Goal: Transaction & Acquisition: Purchase product/service

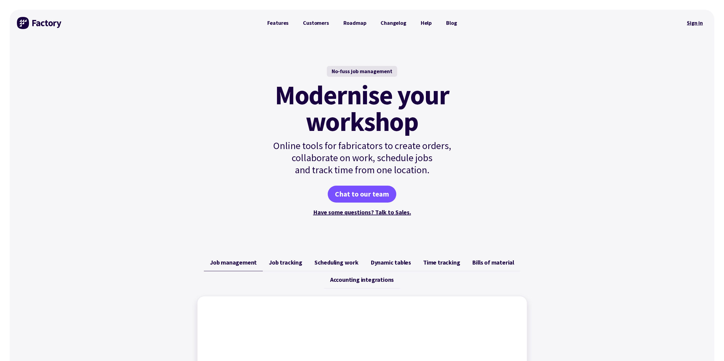
click at [695, 27] on link "Sign in" at bounding box center [695, 23] width 24 height 14
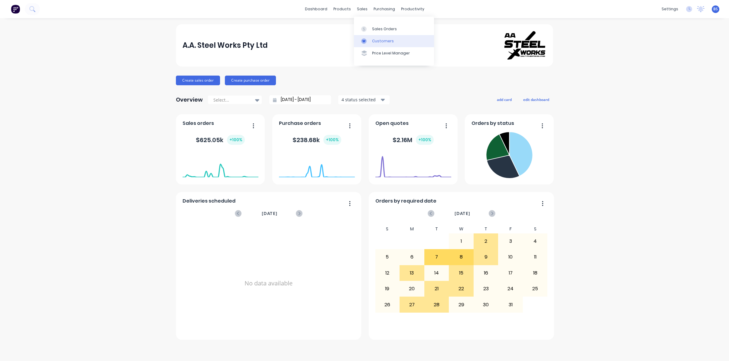
click at [379, 41] on div "Customers" at bounding box center [383, 40] width 22 height 5
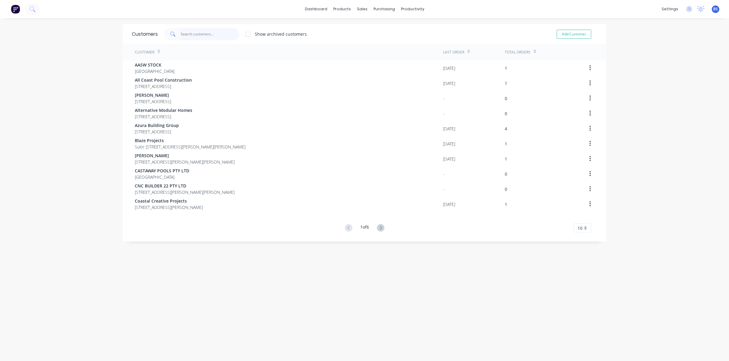
click at [206, 36] on input "text" at bounding box center [210, 34] width 59 height 12
click at [195, 37] on input "text" at bounding box center [210, 34] width 59 height 12
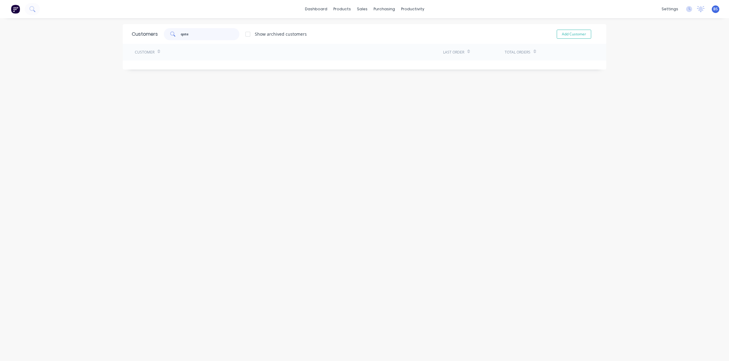
click at [202, 35] on input "qote" at bounding box center [210, 34] width 59 height 12
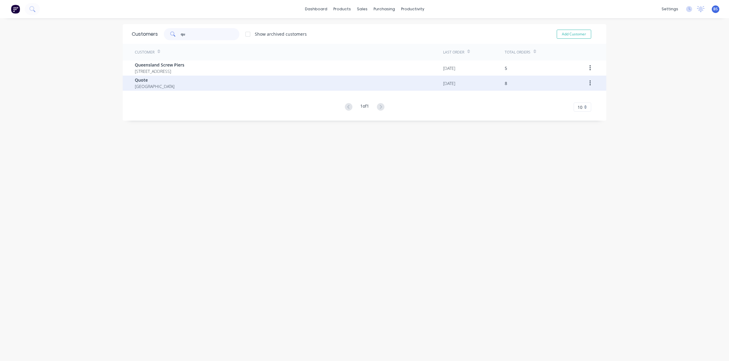
type input "qu"
click at [144, 86] on span "[GEOGRAPHIC_DATA]" at bounding box center [155, 86] width 40 height 6
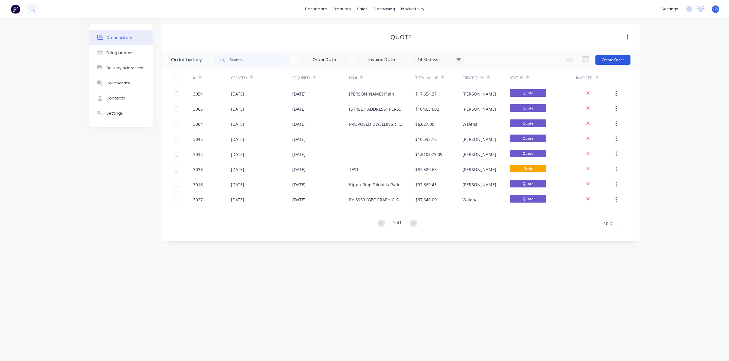
click at [614, 61] on button "Create Order" at bounding box center [612, 60] width 35 height 10
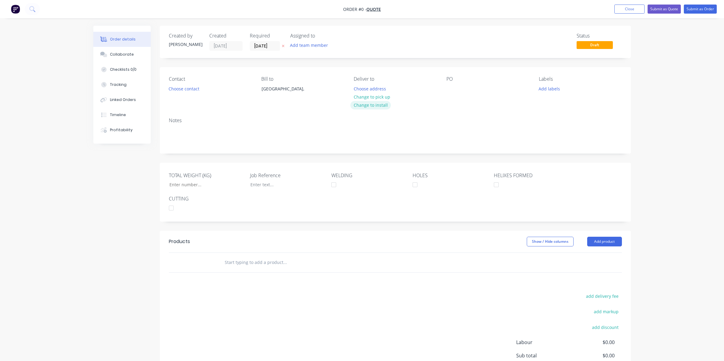
click at [358, 106] on button "Change to install" at bounding box center [371, 105] width 40 height 8
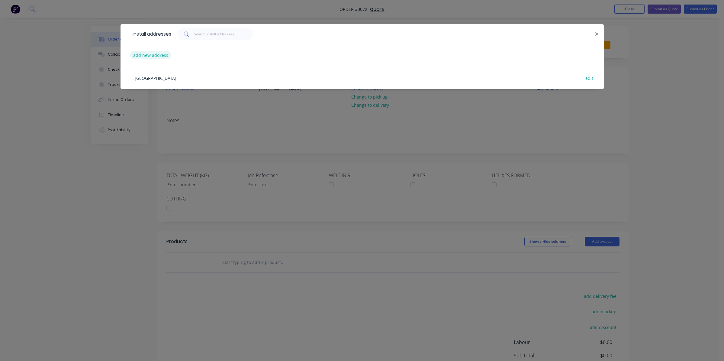
click at [155, 55] on button "add new address" at bounding box center [150, 55] width 41 height 8
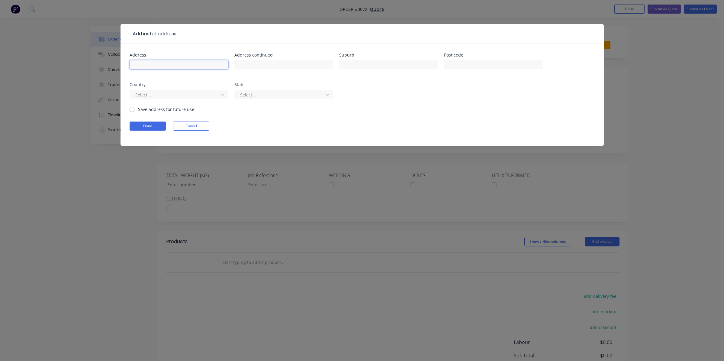
drag, startPoint x: 167, startPoint y: 66, endPoint x: 167, endPoint y: 63, distance: 3.1
click at [167, 66] on input "text" at bounding box center [179, 64] width 99 height 9
type input "2 Miles Street"
type input "Clayfield"
click at [455, 63] on input "text" at bounding box center [493, 64] width 99 height 9
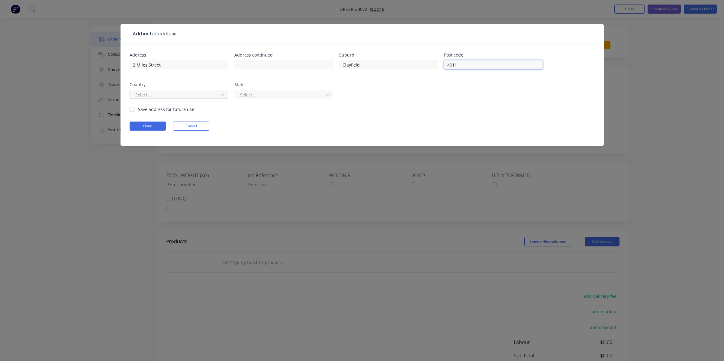
type input "4011"
click at [205, 94] on div at bounding box center [175, 95] width 81 height 8
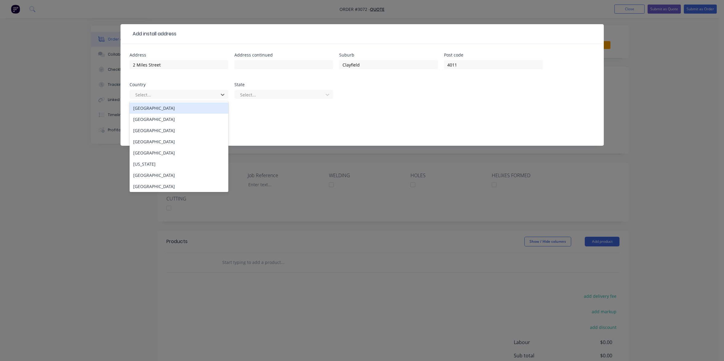
click at [191, 111] on div "[GEOGRAPHIC_DATA]" at bounding box center [179, 107] width 99 height 11
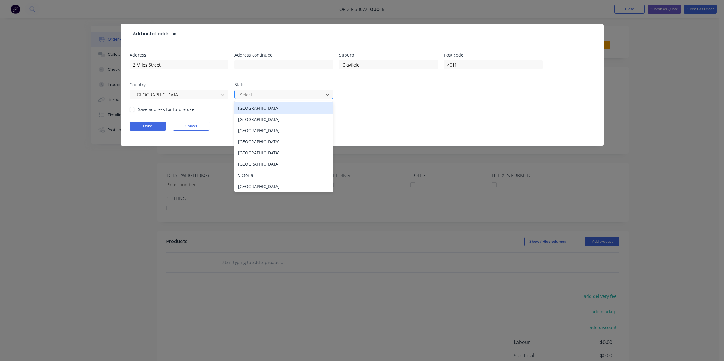
click at [261, 98] on div at bounding box center [280, 95] width 81 height 8
click at [259, 147] on div "[GEOGRAPHIC_DATA]" at bounding box center [283, 141] width 99 height 11
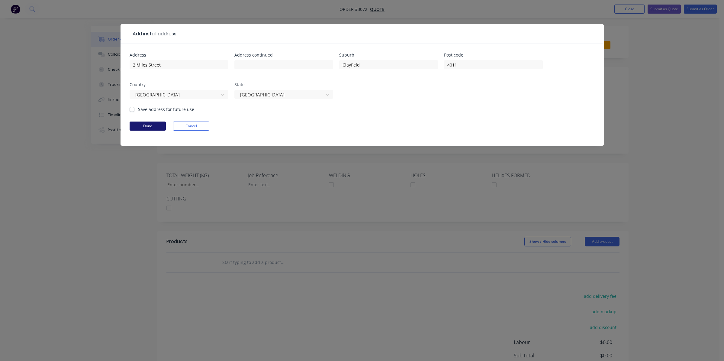
click at [144, 127] on button "Done" at bounding box center [148, 125] width 36 height 9
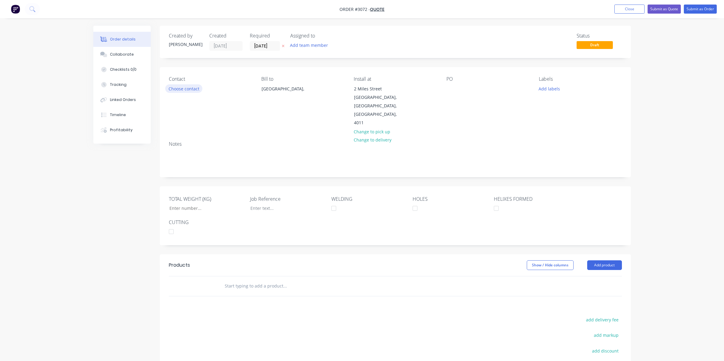
click at [178, 92] on button "Choose contact" at bounding box center [183, 88] width 37 height 8
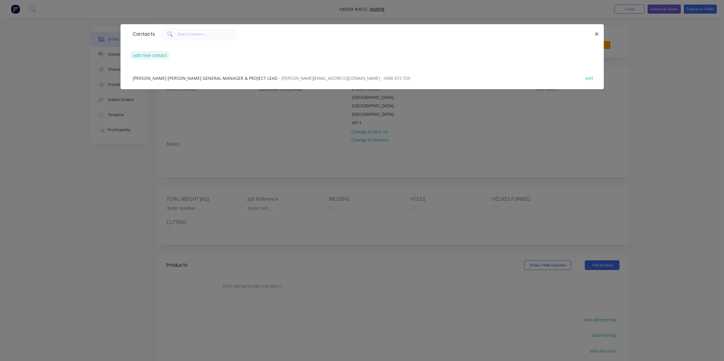
click at [148, 55] on button "add new contact" at bounding box center [150, 55] width 40 height 8
select select "AU"
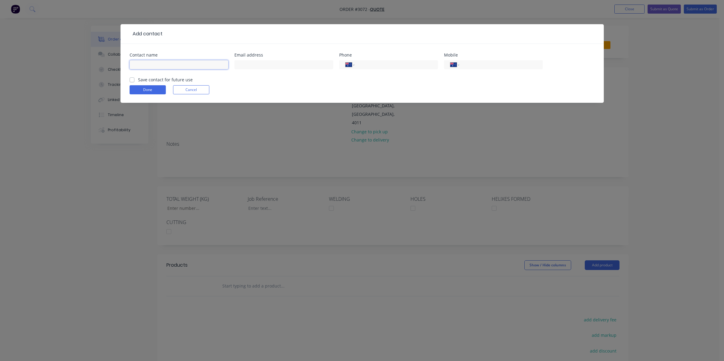
drag, startPoint x: 154, startPoint y: 63, endPoint x: 150, endPoint y: 66, distance: 5.2
click at [154, 63] on input "text" at bounding box center [179, 64] width 99 height 9
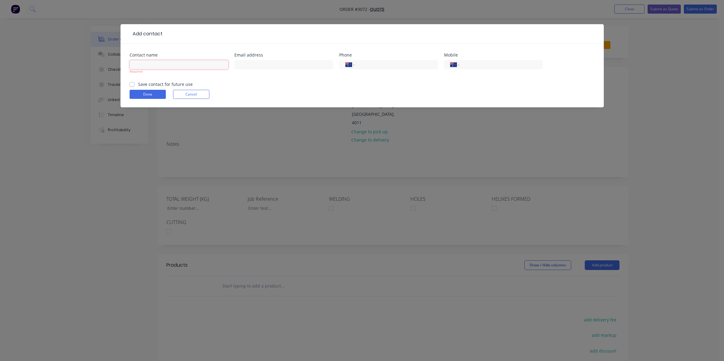
click at [187, 67] on input "text" at bounding box center [179, 64] width 99 height 9
type input "[PERSON_NAME]"
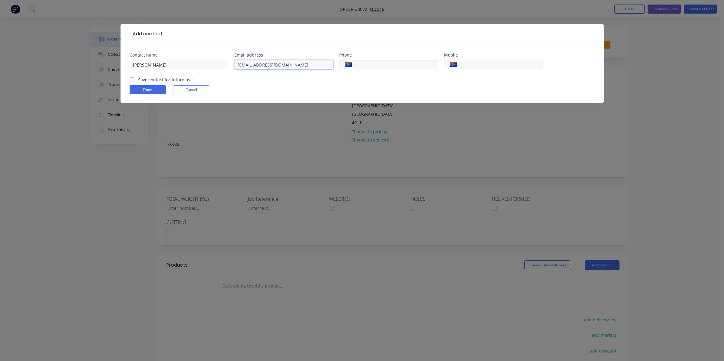
type input "[EMAIL_ADDRESS][DOMAIN_NAME]"
drag, startPoint x: 395, startPoint y: 67, endPoint x: 372, endPoint y: 14, distance: 57.1
click at [395, 67] on input "tel" at bounding box center [395, 64] width 73 height 7
type input "0422 620 515"
click at [339, 83] on form "Contact name [PERSON_NAME] Email address [EMAIL_ADDRESS][DOMAIN_NAME] Phone Int…" at bounding box center [362, 78] width 465 height 50
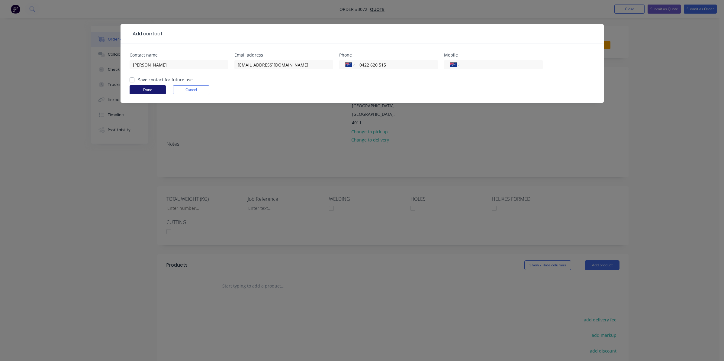
click at [153, 86] on button "Done" at bounding box center [148, 89] width 36 height 9
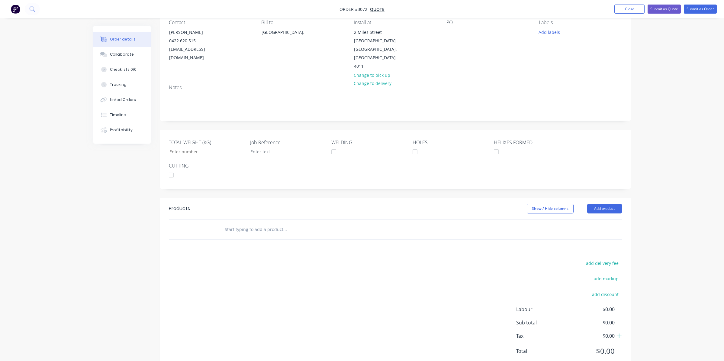
scroll to position [59, 0]
click at [595, 201] on button "Add product" at bounding box center [604, 206] width 35 height 10
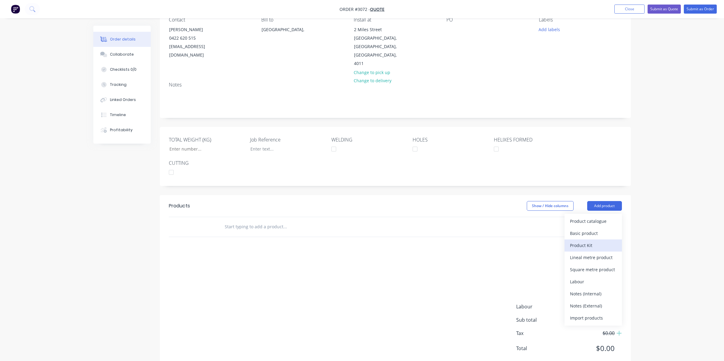
click at [590, 241] on div "Product Kit" at bounding box center [593, 245] width 47 height 9
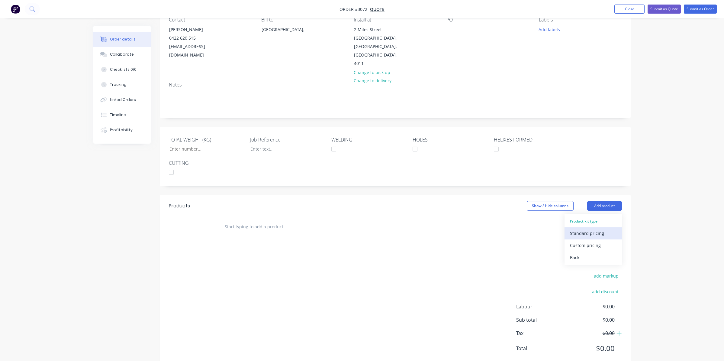
click at [594, 229] on div "Standard pricing" at bounding box center [593, 233] width 47 height 9
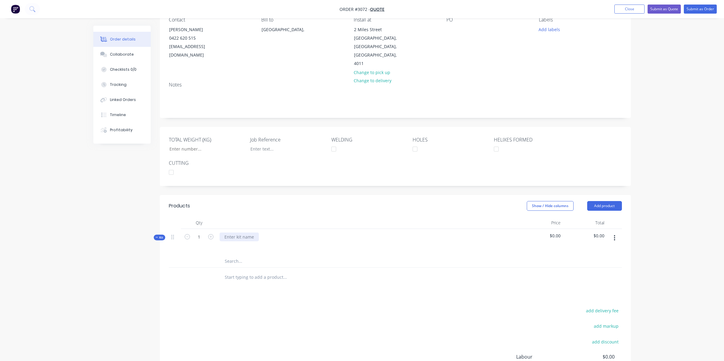
click at [250, 232] on div at bounding box center [239, 236] width 39 height 9
click at [392, 241] on div at bounding box center [368, 245] width 297 height 9
click at [625, 195] on header "Products Show / Hide columns Add product" at bounding box center [395, 206] width 471 height 22
click at [604, 201] on button "Add product" at bounding box center [604, 206] width 35 height 10
click at [493, 255] on div at bounding box center [395, 261] width 453 height 12
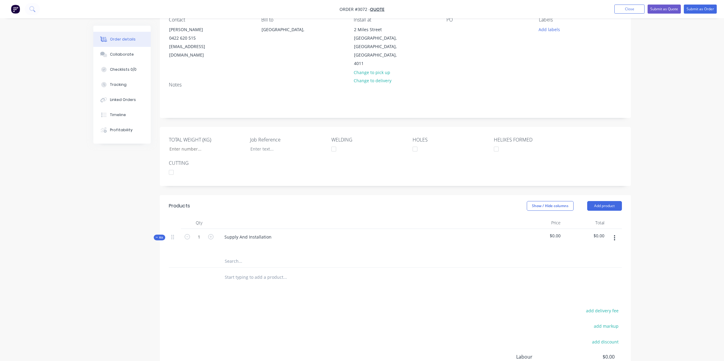
click at [614, 232] on button "button" at bounding box center [615, 237] width 14 height 11
click at [609, 261] on div "Add product to kit" at bounding box center [593, 265] width 47 height 9
click at [600, 273] on div "Product catalogue" at bounding box center [593, 277] width 47 height 9
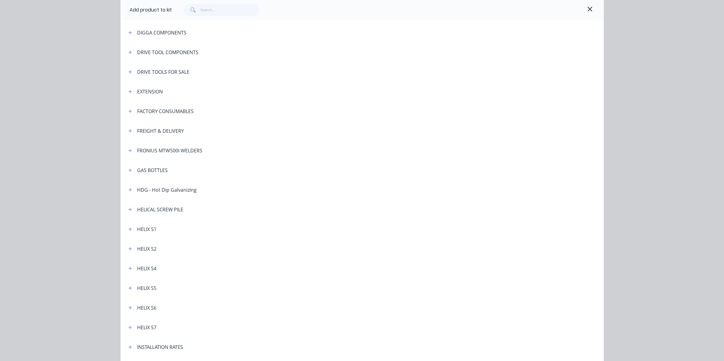
scroll to position [121, 0]
click at [129, 170] on icon "button" at bounding box center [130, 172] width 4 height 4
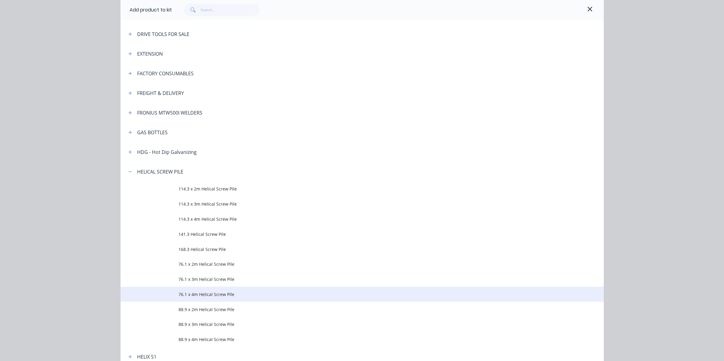
scroll to position [151, 0]
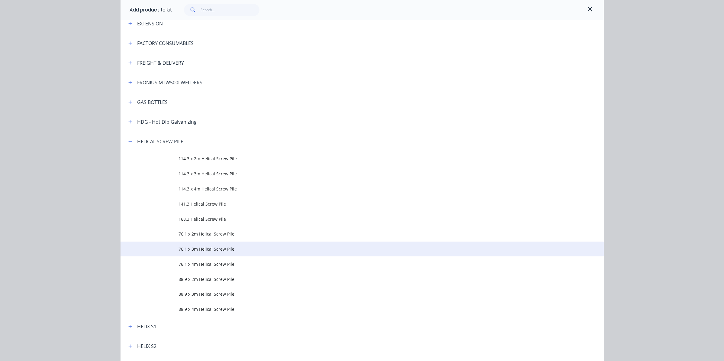
click at [183, 252] on span "76.1 x 3m Helical Screw Pile" at bounding box center [349, 249] width 340 height 6
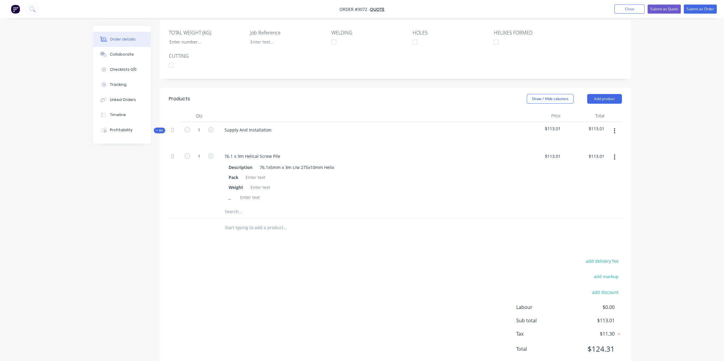
scroll to position [167, 0]
click at [211, 153] on icon "button" at bounding box center [210, 155] width 5 height 5
type input "2"
type input "$226.02"
click at [211, 153] on icon "button" at bounding box center [210, 155] width 5 height 5
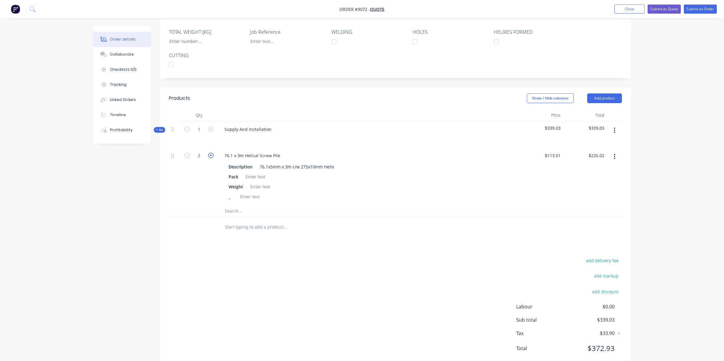
type input "3"
type input "$339.03"
click at [211, 153] on icon "button" at bounding box center [210, 155] width 5 height 5
type input "4"
type input "$452.04"
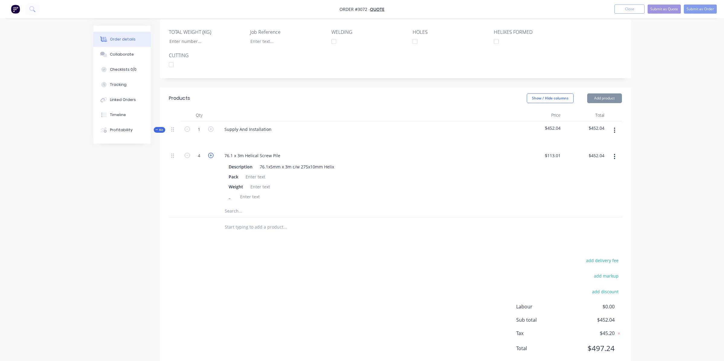
click at [211, 153] on icon "button" at bounding box center [210, 155] width 5 height 5
type input "5"
type input "$565.05"
click at [211, 153] on icon "button" at bounding box center [210, 155] width 5 height 5
type input "6"
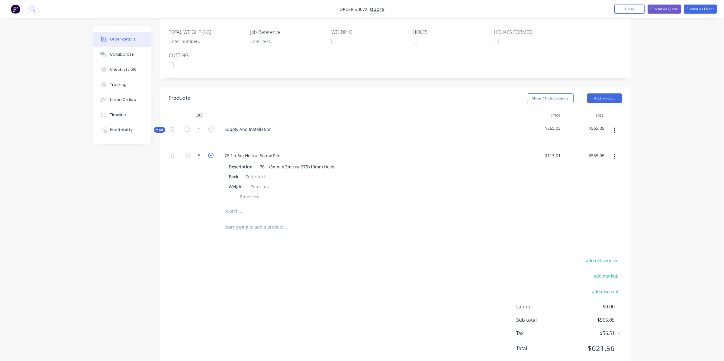
type input "$678.06"
click at [202, 151] on input "6" at bounding box center [199, 155] width 16 height 9
type input "38"
type input "$4,294.38"
click at [384, 185] on div "76.1 x 3m Helical Screw Pile Description 76.1x5mm x 3m c/w 275x10mm Helix Pack …" at bounding box center [368, 175] width 302 height 57
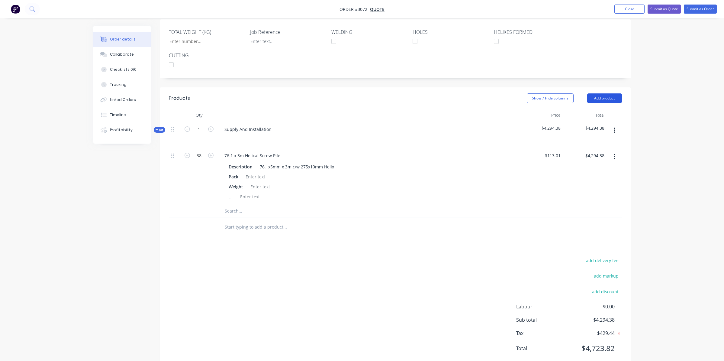
click at [601, 93] on button "Add product" at bounding box center [604, 98] width 35 height 10
click at [535, 147] on div "$113.01 $113.01" at bounding box center [541, 175] width 44 height 57
click at [618, 125] on button "button" at bounding box center [615, 130] width 14 height 11
click at [603, 154] on div "Add product to kit" at bounding box center [593, 158] width 47 height 9
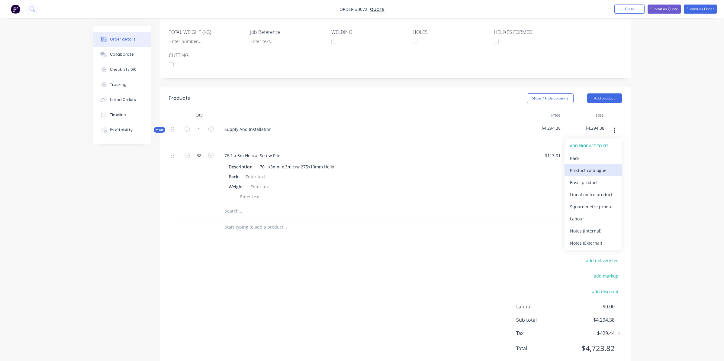
click at [591, 166] on div "Product catalogue" at bounding box center [593, 170] width 47 height 9
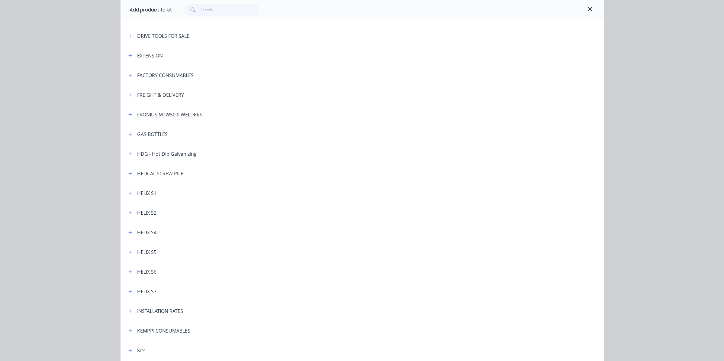
scroll to position [121, 0]
click at [128, 170] on icon "button" at bounding box center [130, 172] width 4 height 4
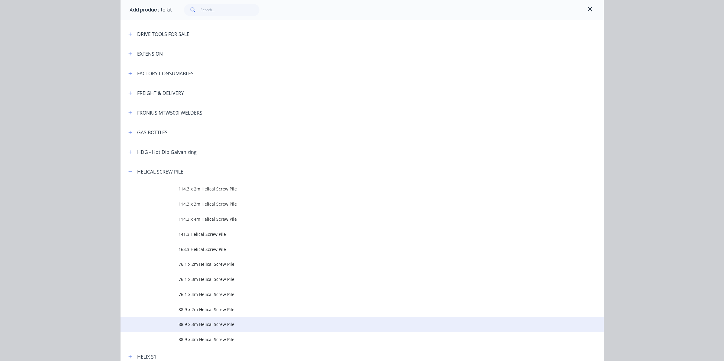
click at [194, 324] on span "88.9 x 3m Helical Screw Pile" at bounding box center [349, 324] width 340 height 6
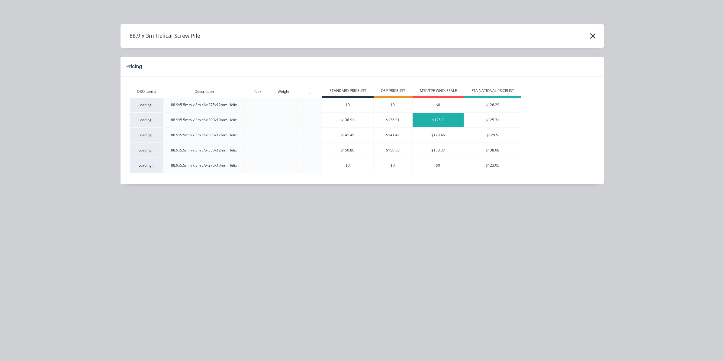
scroll to position [0, 0]
click at [593, 37] on icon "button" at bounding box center [593, 36] width 6 height 8
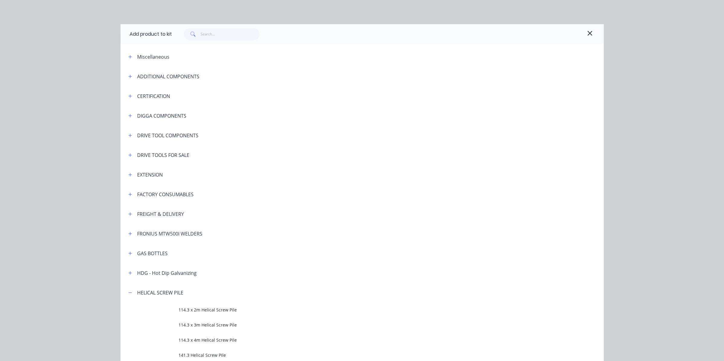
scroll to position [283, 0]
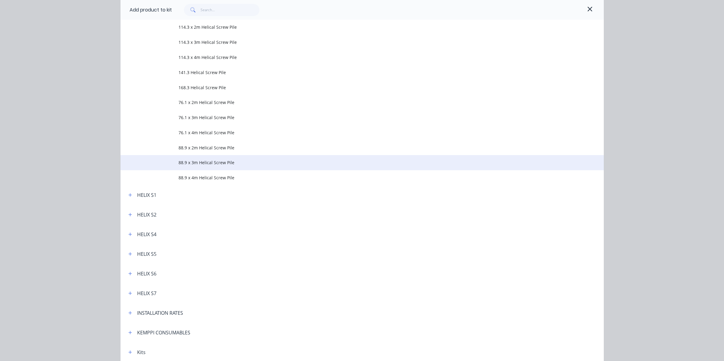
click at [196, 162] on span "88.9 x 3m Helical Screw Pile" at bounding box center [349, 162] width 340 height 6
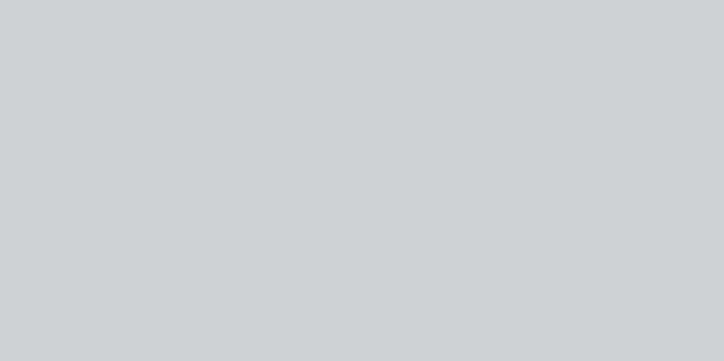
type input "$141.49"
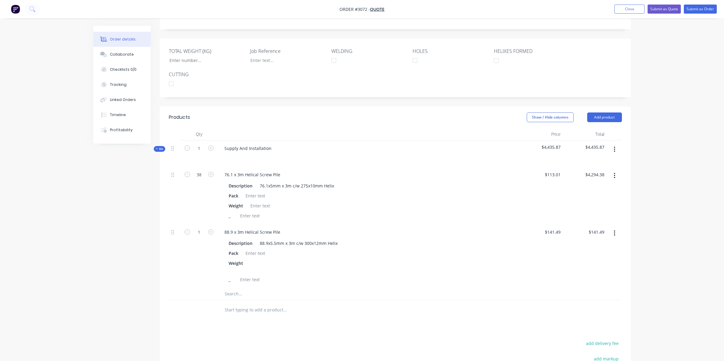
scroll to position [151, 0]
drag, startPoint x: 202, startPoint y: 213, endPoint x: 205, endPoint y: 211, distance: 3.5
click at [202, 224] on input "1" at bounding box center [199, 228] width 16 height 9
type input "37"
type input "$5,235.13"
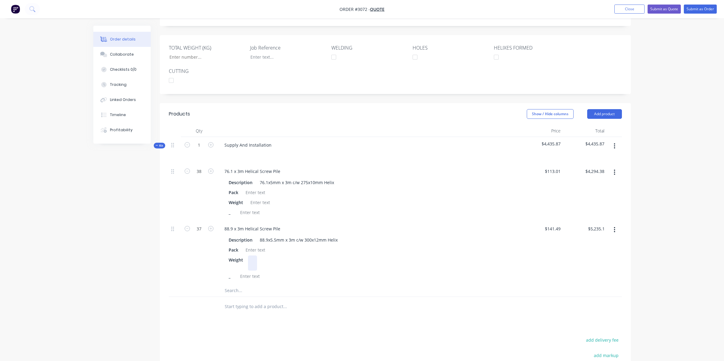
click at [344, 255] on div "Weight" at bounding box center [367, 262] width 282 height 15
click at [186, 226] on icon "button" at bounding box center [187, 228] width 5 height 5
type input "36"
type input "$5,093.64"
click at [186, 226] on icon "button" at bounding box center [187, 228] width 5 height 5
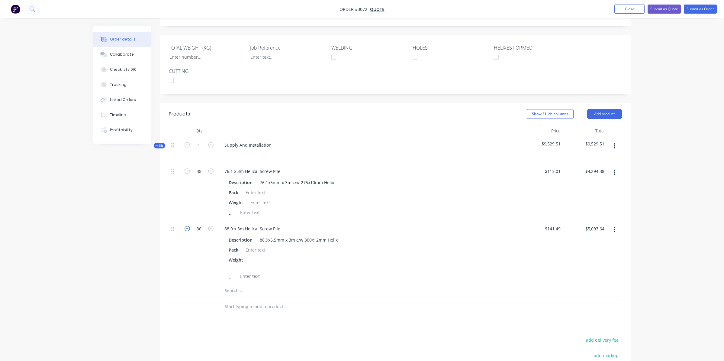
type input "35"
type input "$4,952.15"
click at [186, 226] on icon "button" at bounding box center [187, 228] width 5 height 5
type input "34"
type input "$4,810.66"
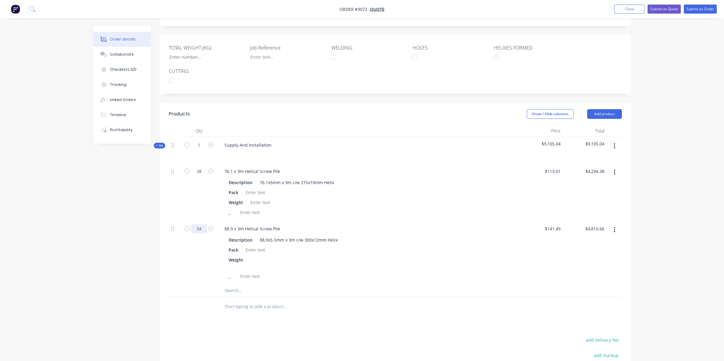
click at [203, 224] on input "34" at bounding box center [199, 228] width 16 height 9
type input "19"
type input "$2,688.31"
click at [202, 194] on div "38" at bounding box center [199, 191] width 36 height 57
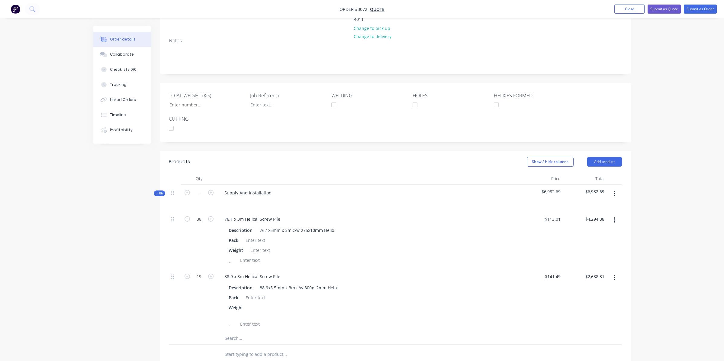
scroll to position [121, 0]
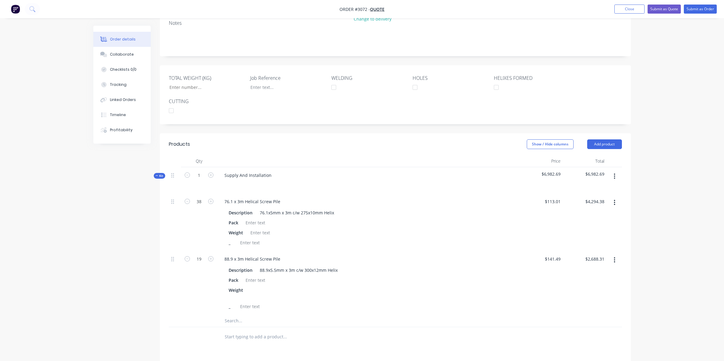
click at [616, 171] on button "button" at bounding box center [615, 176] width 14 height 11
click at [606, 200] on div "Add product to kit" at bounding box center [593, 204] width 47 height 9
click at [576, 212] on div "Product catalogue" at bounding box center [593, 216] width 47 height 9
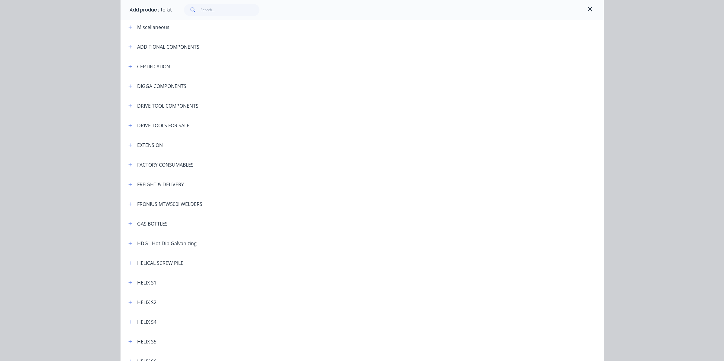
scroll to position [30, 0]
click at [130, 263] on button "button" at bounding box center [131, 262] width 8 height 8
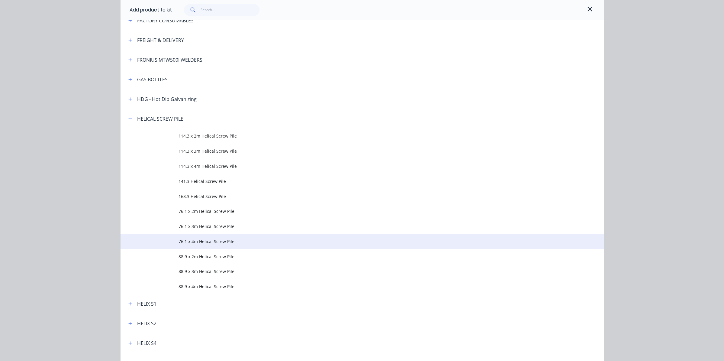
scroll to position [181, 0]
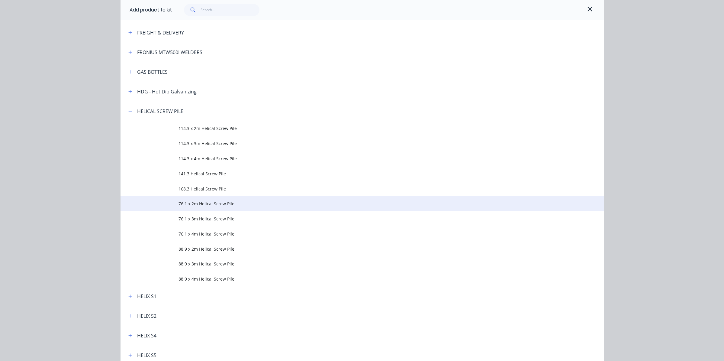
click at [185, 205] on span "76.1 x 2m Helical Screw Pile" at bounding box center [349, 203] width 340 height 6
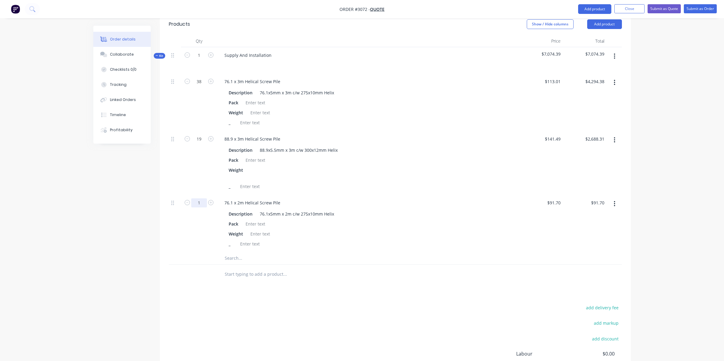
scroll to position [242, 0]
type input "1"
type input "22"
type input "$2,017.40"
click at [237, 197] on div "76.1 x 2m Helical Screw Pile" at bounding box center [253, 201] width 66 height 9
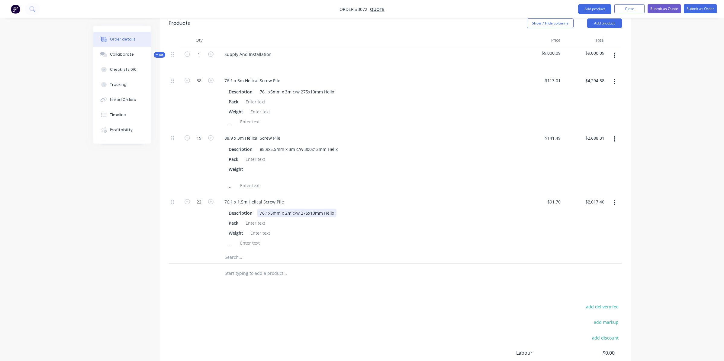
click at [266, 209] on div "76.1x5mm x 2m c/w 275x10mm Helix" at bounding box center [296, 213] width 79 height 9
click at [287, 209] on div "76.1x5mm x 2m c/w 275x10mm Helix" at bounding box center [296, 213] width 79 height 9
click at [451, 218] on div "Pack" at bounding box center [367, 222] width 282 height 9
click at [558, 197] on input "91.7" at bounding box center [557, 201] width 11 height 9
type input "$102.35"
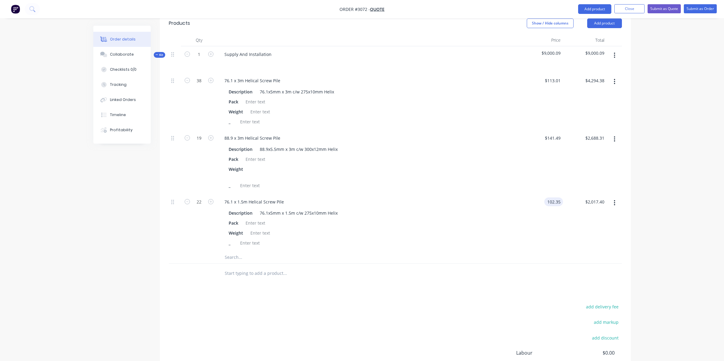
type input "$2,251.70"
click at [523, 214] on div "$102.35 102.35" at bounding box center [541, 222] width 44 height 57
click at [407, 238] on div "_" at bounding box center [367, 242] width 282 height 9
click at [617, 50] on button "button" at bounding box center [615, 55] width 14 height 11
click at [593, 79] on div "Add product to kit" at bounding box center [593, 83] width 47 height 9
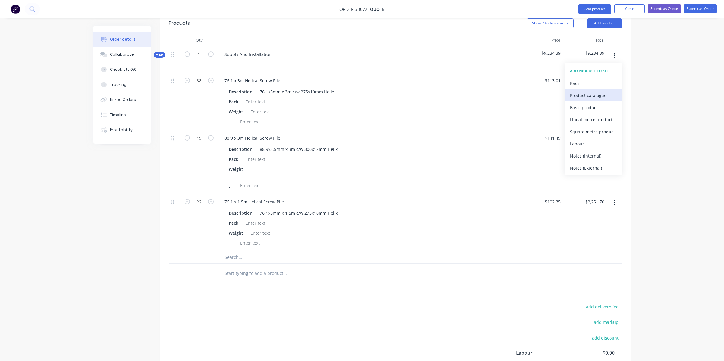
click at [578, 91] on div "Product catalogue" at bounding box center [593, 95] width 47 height 9
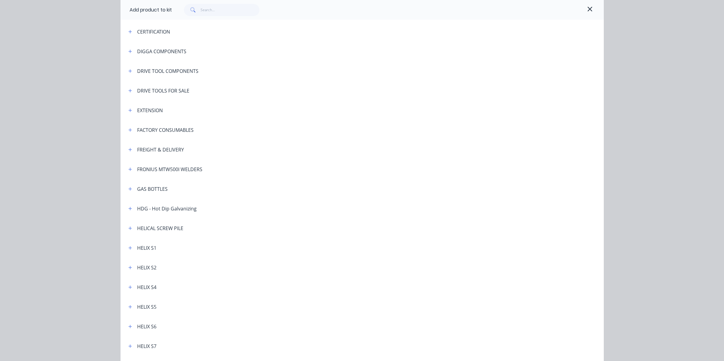
scroll to position [91, 0]
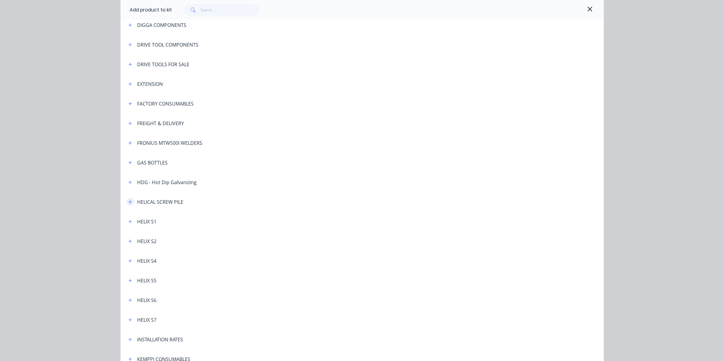
click at [127, 203] on button "button" at bounding box center [131, 202] width 8 height 8
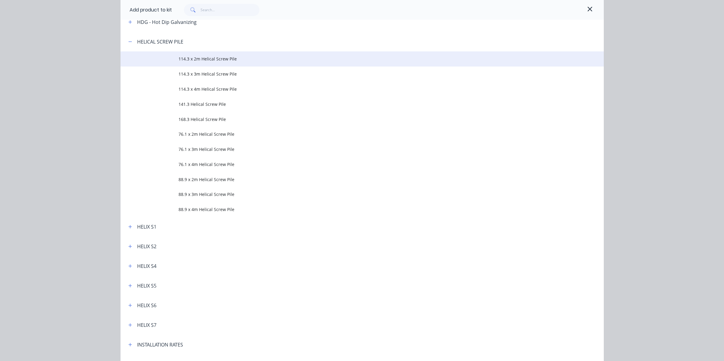
scroll to position [151, 0]
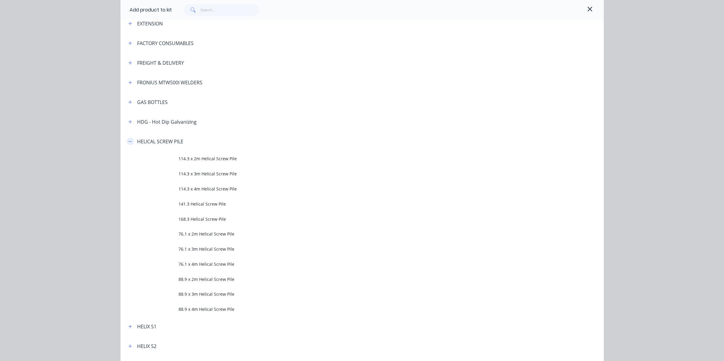
click at [128, 141] on icon "button" at bounding box center [129, 141] width 3 height 0
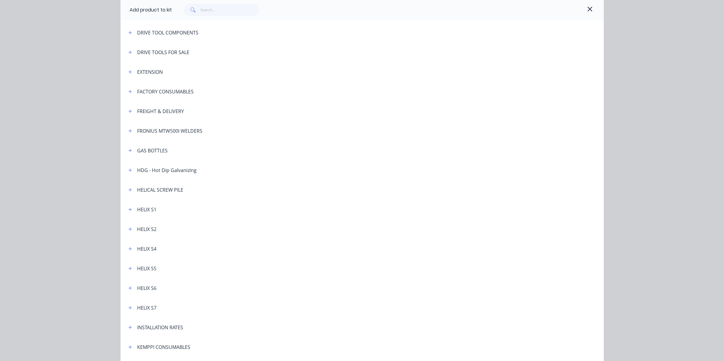
scroll to position [91, 0]
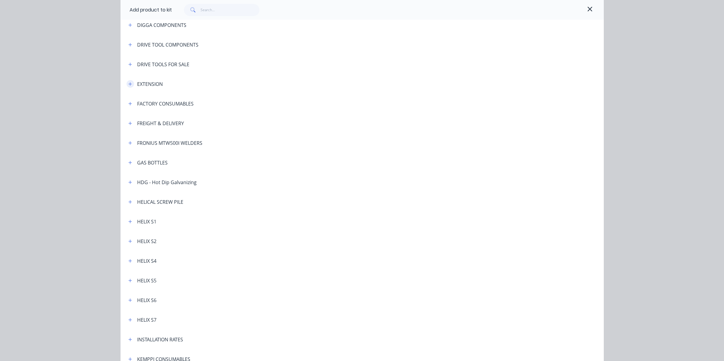
click at [128, 85] on icon "button" at bounding box center [130, 84] width 4 height 4
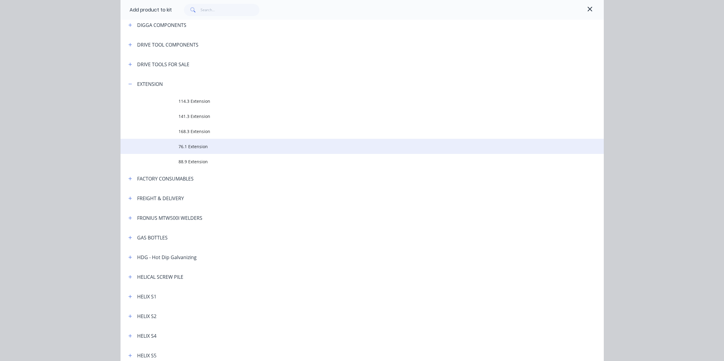
click at [199, 147] on span "76.1 Extension" at bounding box center [349, 146] width 340 height 6
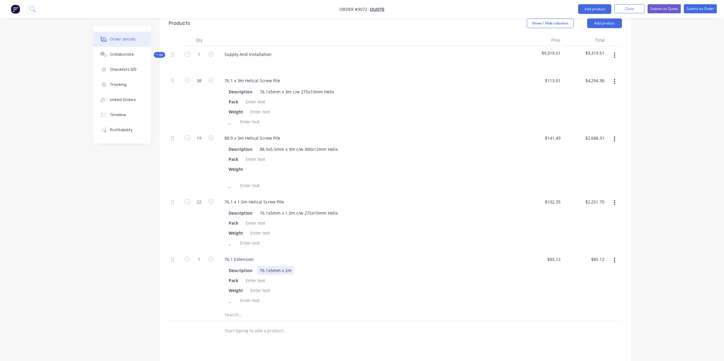
click at [289, 266] on div "76.1x5mm x 2m" at bounding box center [275, 270] width 37 height 9
click at [553, 255] on input "85.12" at bounding box center [556, 259] width 14 height 9
type input "$73.85"
click at [200, 255] on input "1" at bounding box center [199, 259] width 16 height 9
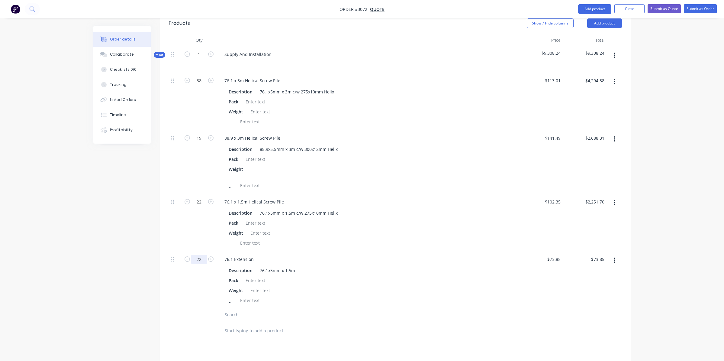
type input "22"
type input "$1,624.70"
click at [462, 228] on div "Weight" at bounding box center [367, 232] width 282 height 9
click at [188, 78] on icon "button" at bounding box center [187, 80] width 5 height 5
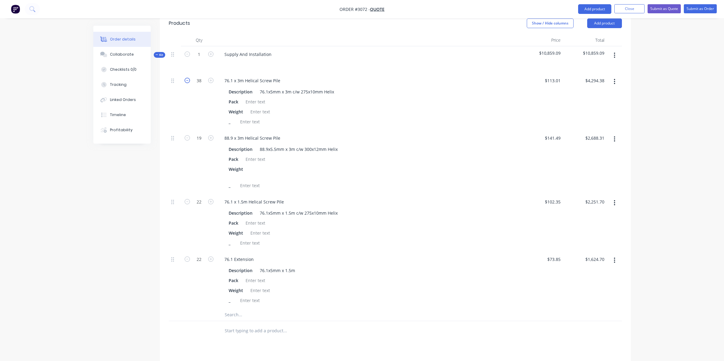
type input "37"
type input "$4,181.37"
click at [189, 78] on icon "button" at bounding box center [187, 80] width 5 height 5
type input "36"
type input "$4,068.36"
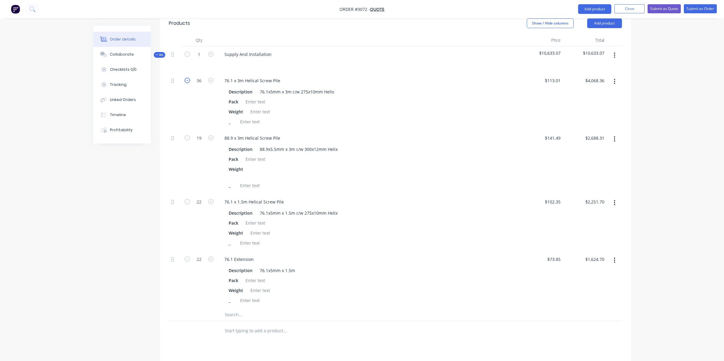
click at [189, 78] on icon "button" at bounding box center [187, 80] width 5 height 5
type input "35"
type input "$3,955.35"
click at [211, 135] on icon "button" at bounding box center [210, 137] width 5 height 5
type input "20"
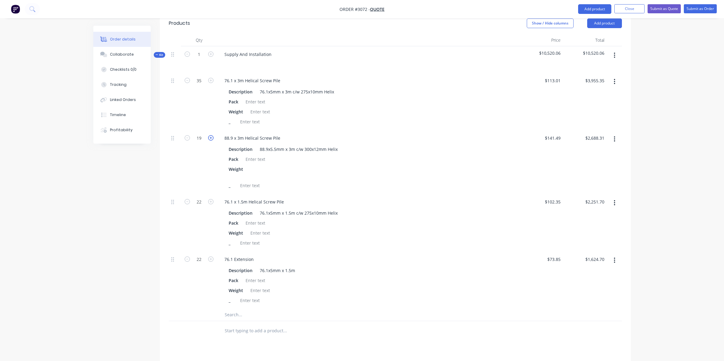
type input "$2,829.80"
click at [211, 135] on icon "button" at bounding box center [210, 137] width 5 height 5
type input "21"
type input "$2,971.29"
click at [211, 135] on icon "button" at bounding box center [210, 137] width 5 height 5
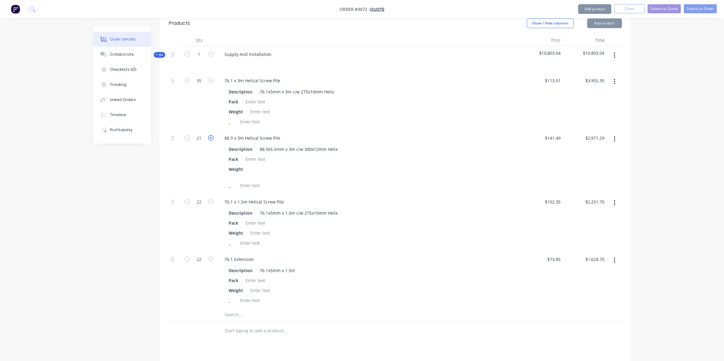
type input "22"
type input "$3,112.78"
click at [211, 135] on icon "button" at bounding box center [210, 137] width 5 height 5
type input "23"
type input "$3,254.27"
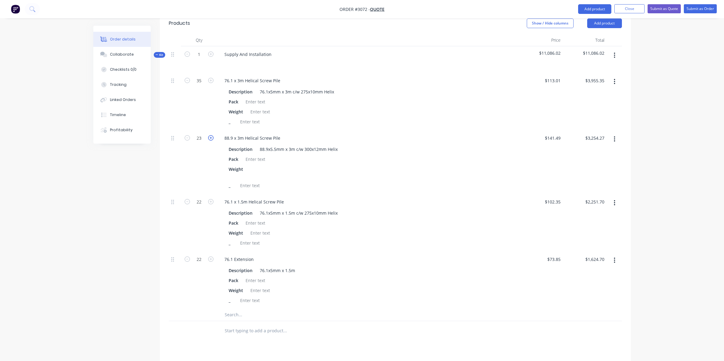
click at [211, 135] on icon "button" at bounding box center [210, 137] width 5 height 5
type input "24"
type input "$3,395.76"
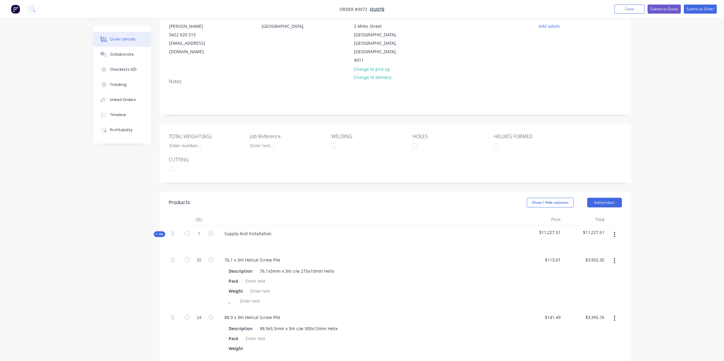
scroll to position [60, 0]
click at [614, 231] on button "button" at bounding box center [615, 236] width 14 height 11
click at [588, 260] on div "Add product to kit" at bounding box center [593, 264] width 47 height 9
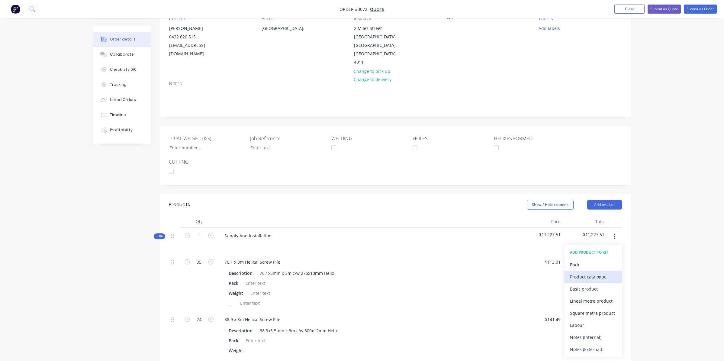
click at [599, 272] on div "Product catalogue" at bounding box center [593, 276] width 47 height 9
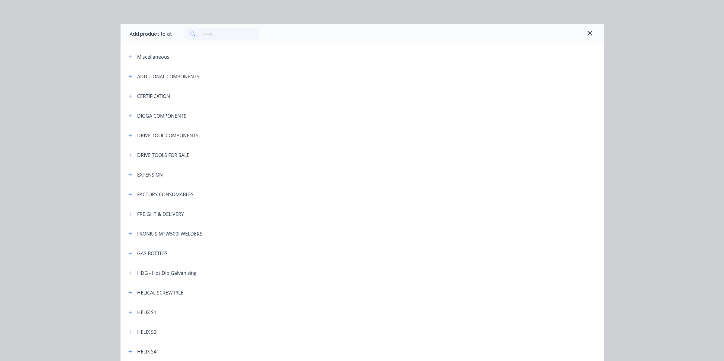
scroll to position [30, 0]
click at [217, 31] on input "text" at bounding box center [230, 34] width 59 height 12
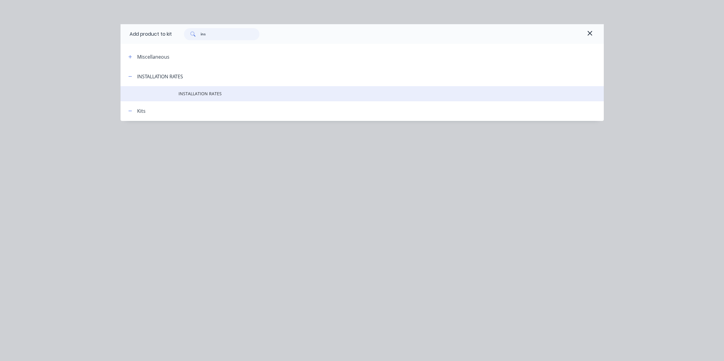
type input "ins"
click at [196, 89] on td "INSTALLATION RATES" at bounding box center [391, 93] width 425 height 15
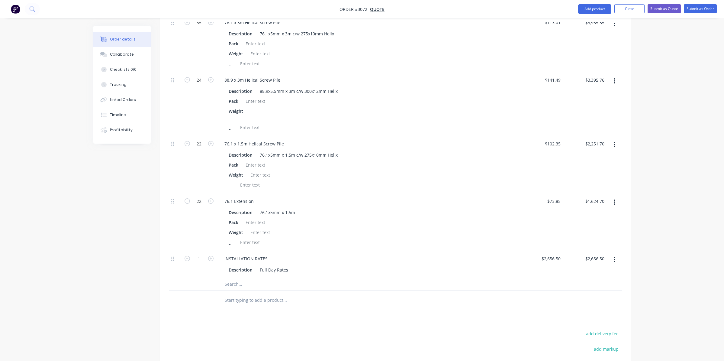
scroll to position [302, 0]
click at [600, 252] on input "2656.50" at bounding box center [596, 256] width 22 height 9
type input "2700"
type input "$2,700.00"
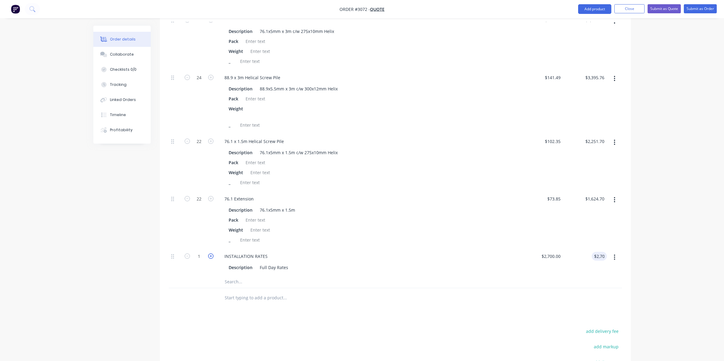
click at [210, 253] on icon "button" at bounding box center [210, 255] width 5 height 5
type input "2"
type input "$5,400.00"
click at [210, 253] on icon "button" at bounding box center [210, 255] width 5 height 5
type input "3"
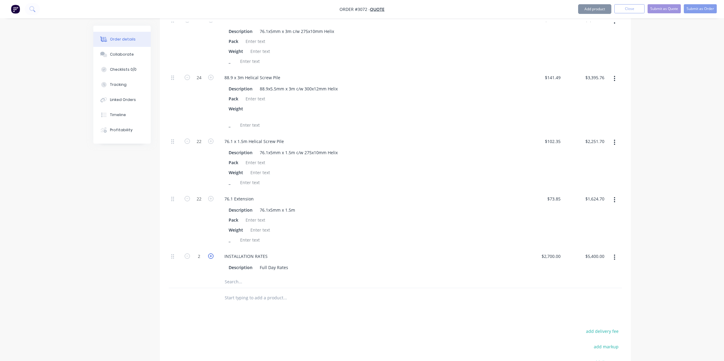
type input "$8,100.00"
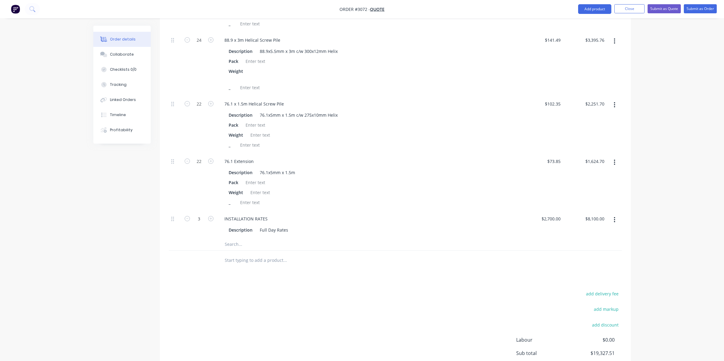
scroll to position [363, 0]
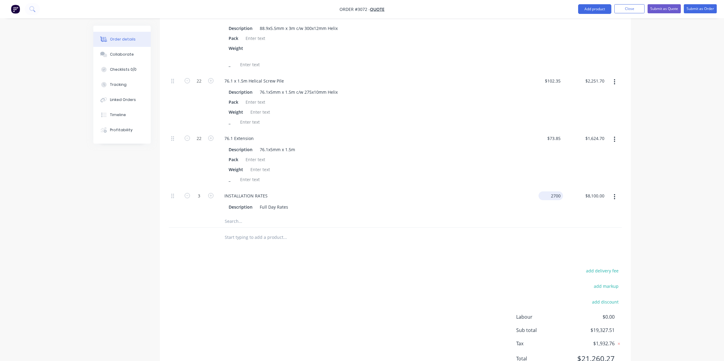
click at [557, 191] on input "2700" at bounding box center [552, 195] width 22 height 9
type input "$2,700.00"
click at [614, 193] on icon "button" at bounding box center [615, 196] width 2 height 7
click at [590, 232] on div "Delete" at bounding box center [593, 236] width 47 height 9
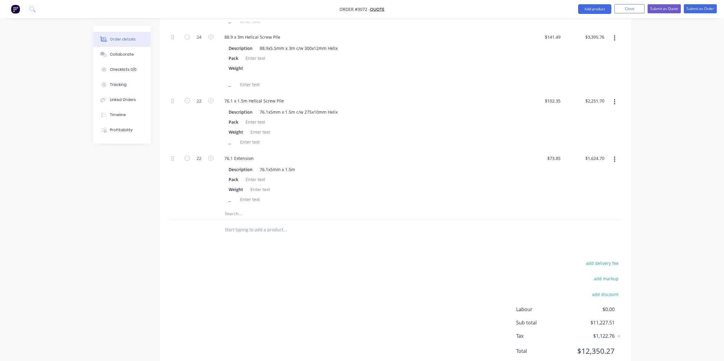
scroll to position [194, 0]
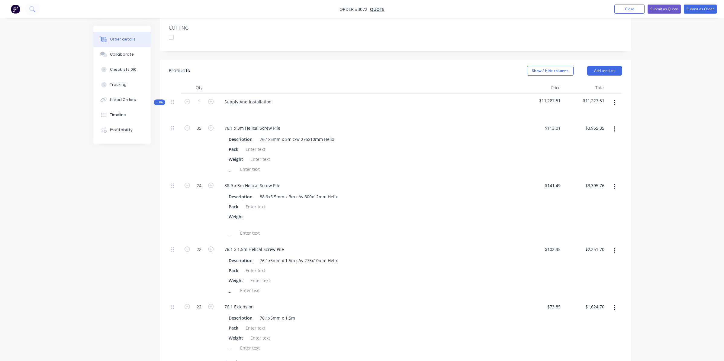
click at [614, 99] on icon "button" at bounding box center [615, 102] width 2 height 7
click at [585, 126] on div "Add product to kit" at bounding box center [593, 130] width 47 height 9
click at [593, 138] on div "Product catalogue" at bounding box center [593, 142] width 47 height 9
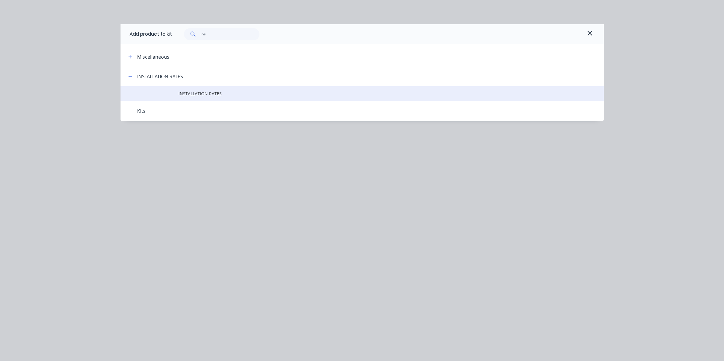
click at [207, 88] on td "INSTALLATION RATES" at bounding box center [391, 93] width 425 height 15
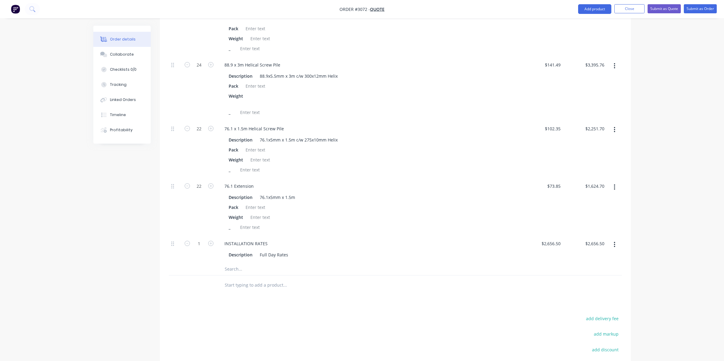
scroll to position [315, 0]
click at [210, 240] on icon "button" at bounding box center [210, 242] width 5 height 5
type input "2"
type input "$5,313.00"
click at [210, 240] on icon "button" at bounding box center [210, 242] width 5 height 5
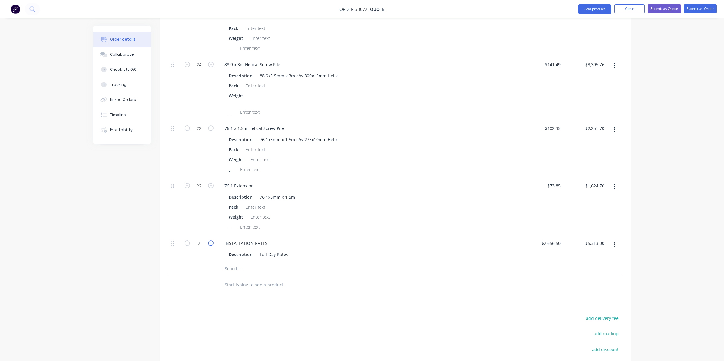
type input "3"
type input "$7,969.50"
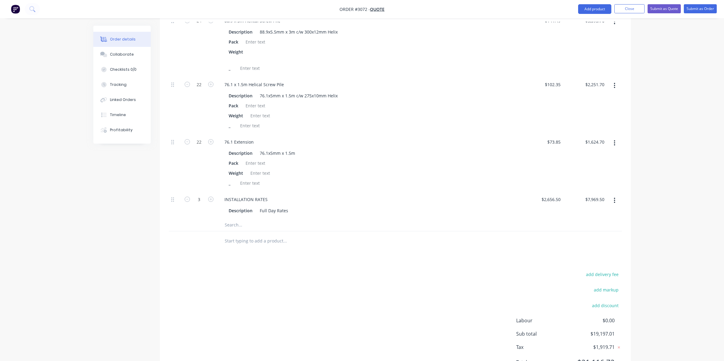
scroll to position [373, 0]
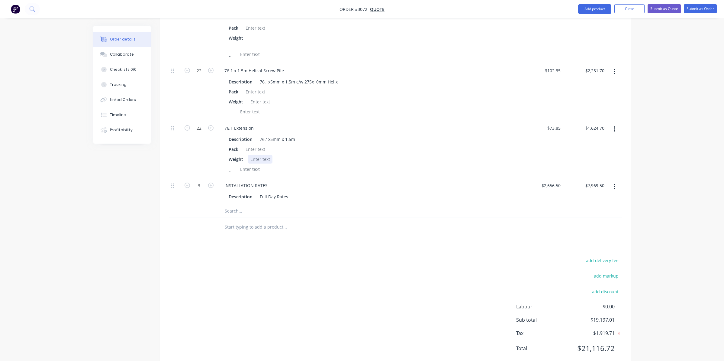
click at [445, 155] on div "Weight" at bounding box center [367, 159] width 282 height 9
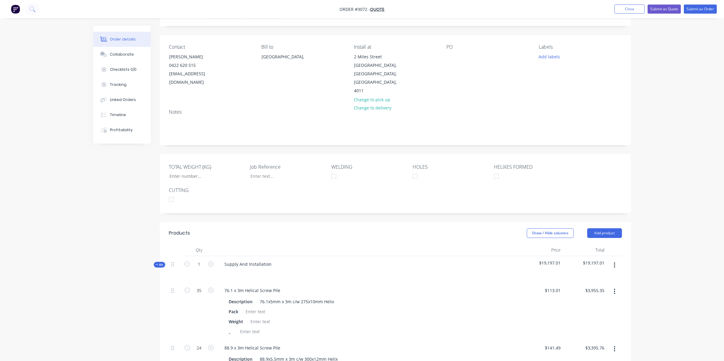
scroll to position [10, 0]
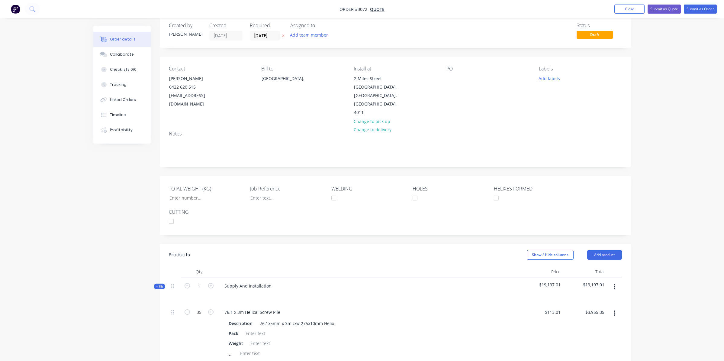
click at [617, 281] on button "button" at bounding box center [615, 286] width 14 height 11
click at [587, 310] on div "Add product to kit" at bounding box center [593, 314] width 47 height 9
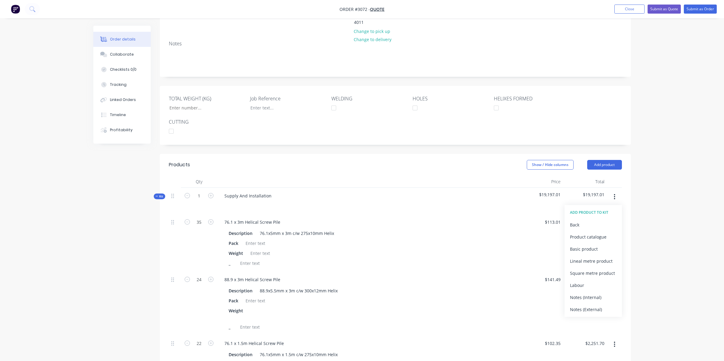
scroll to position [101, 0]
click at [595, 232] on div "Product catalogue" at bounding box center [593, 236] width 47 height 9
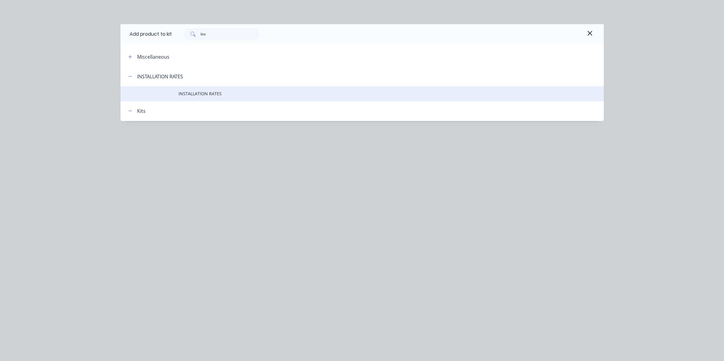
click at [209, 95] on span "INSTALLATION RATES" at bounding box center [349, 93] width 340 height 6
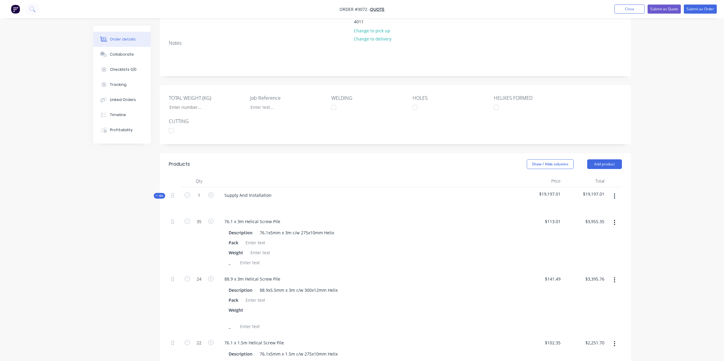
scroll to position [312, 0]
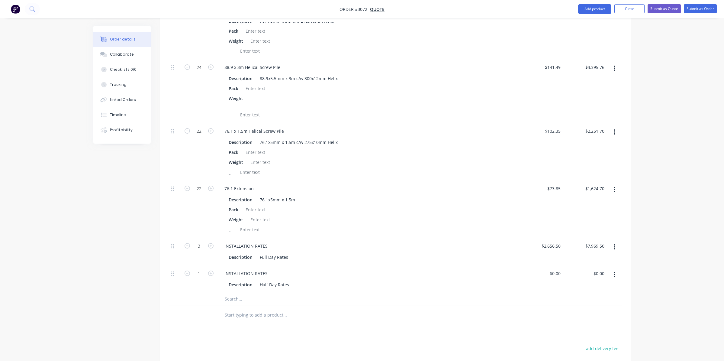
click at [553, 265] on div "$0.00 $0.00" at bounding box center [541, 278] width 44 height 27
click at [553, 265] on div "0 0" at bounding box center [541, 278] width 44 height 27
type input "$1,595.00"
click at [384, 137] on div "Description 76.1x5mm x 1.5m c/w 275x10mm Helix Pack Weight _" at bounding box center [368, 157] width 297 height 40
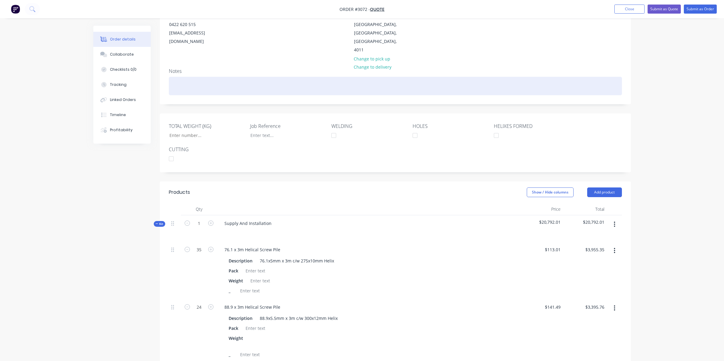
scroll to position [68, 0]
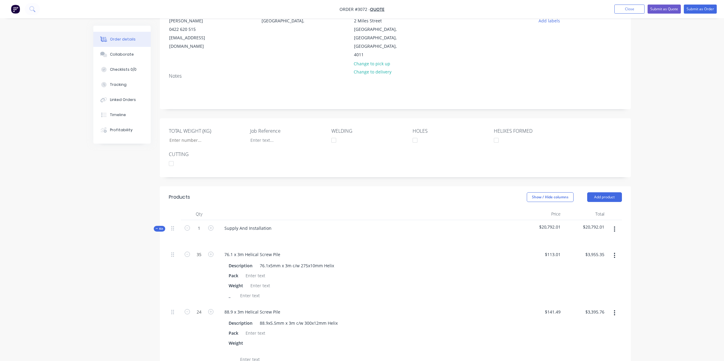
click at [614, 226] on icon "button" at bounding box center [615, 229] width 2 height 7
click at [598, 253] on div "Add product to kit" at bounding box center [593, 257] width 47 height 9
click at [600, 265] on div "Product catalogue" at bounding box center [593, 269] width 47 height 9
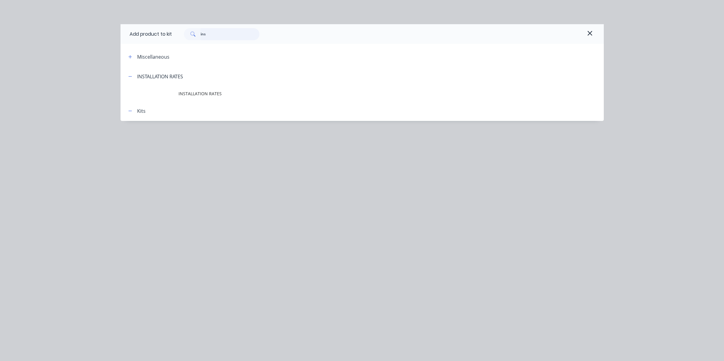
click at [209, 37] on input "ins" at bounding box center [230, 34] width 59 height 12
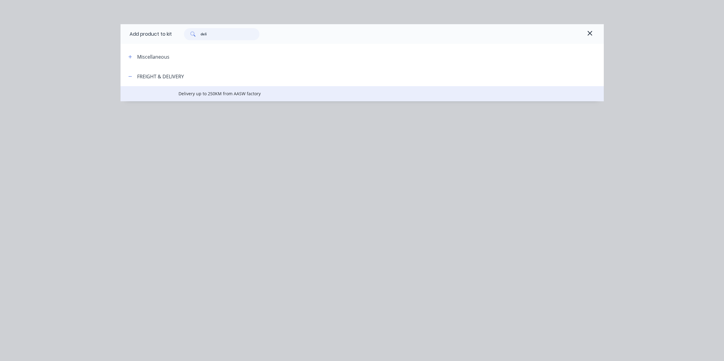
type input "deli"
click at [189, 93] on span "Delivery up to 250KM from AASW factory" at bounding box center [349, 93] width 340 height 6
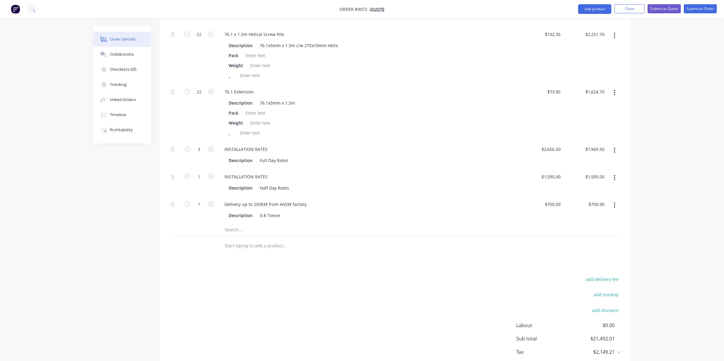
scroll to position [428, 0]
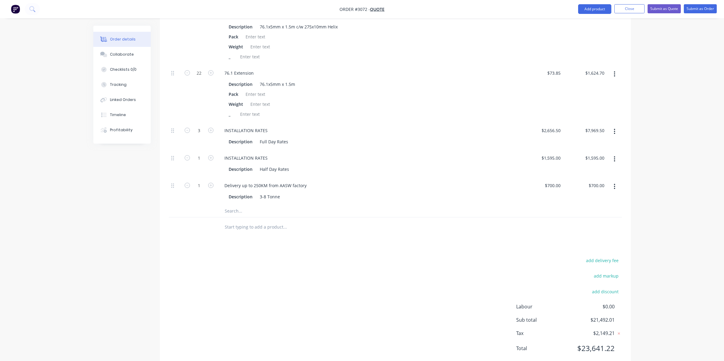
click at [239, 221] on input "text" at bounding box center [285, 227] width 121 height 12
type input "RPEQ Certification"
click at [281, 240] on button "Add RPEQ Certification to order" at bounding box center [317, 249] width 181 height 19
click at [249, 231] on div at bounding box center [256, 235] width 62 height 9
click at [558, 221] on input "0" at bounding box center [556, 225] width 14 height 9
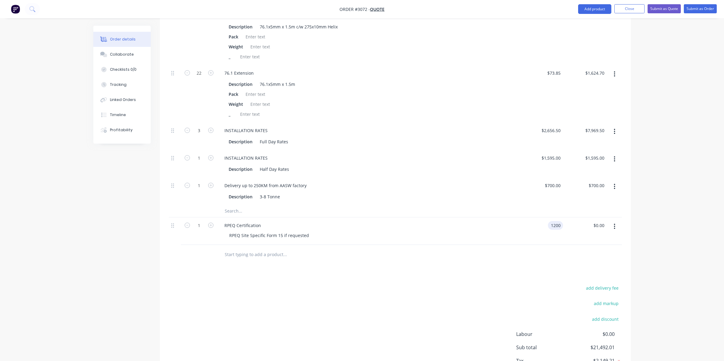
type input "$1,200.00"
click at [542, 227] on div "$1,200.00 1200" at bounding box center [541, 230] width 44 height 27
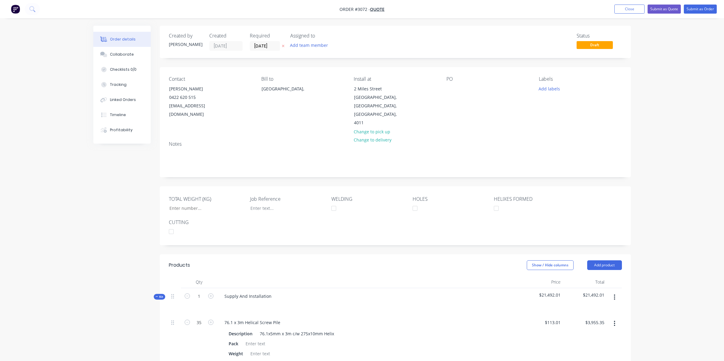
scroll to position [242, 0]
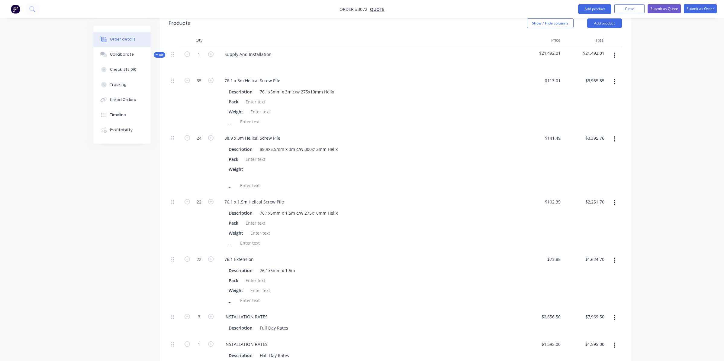
click at [158, 53] on span "Kit" at bounding box center [160, 55] width 8 height 5
